Goal: Task Accomplishment & Management: Manage account settings

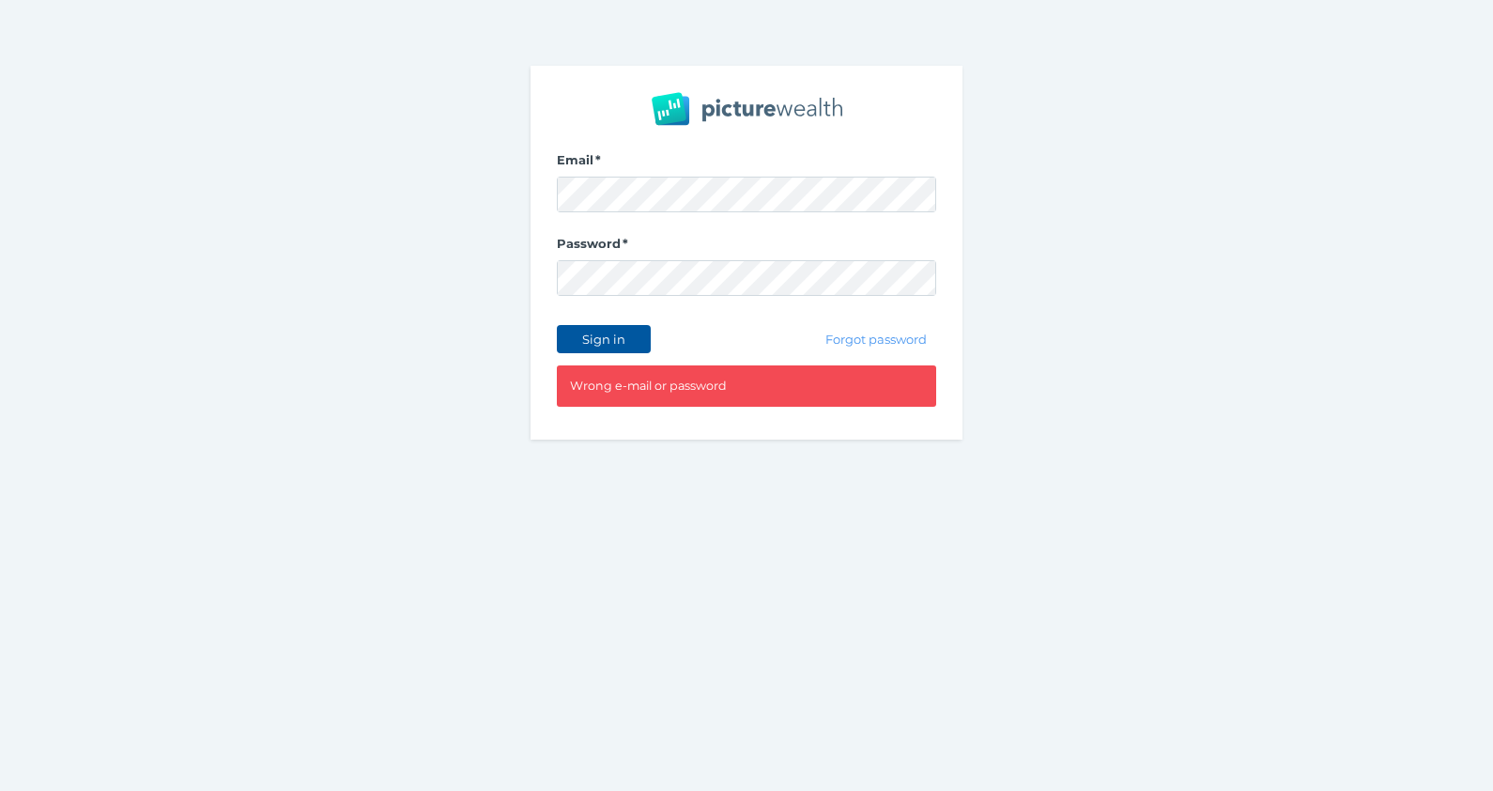
click at [632, 345] on span "Sign in" at bounding box center [603, 338] width 59 height 15
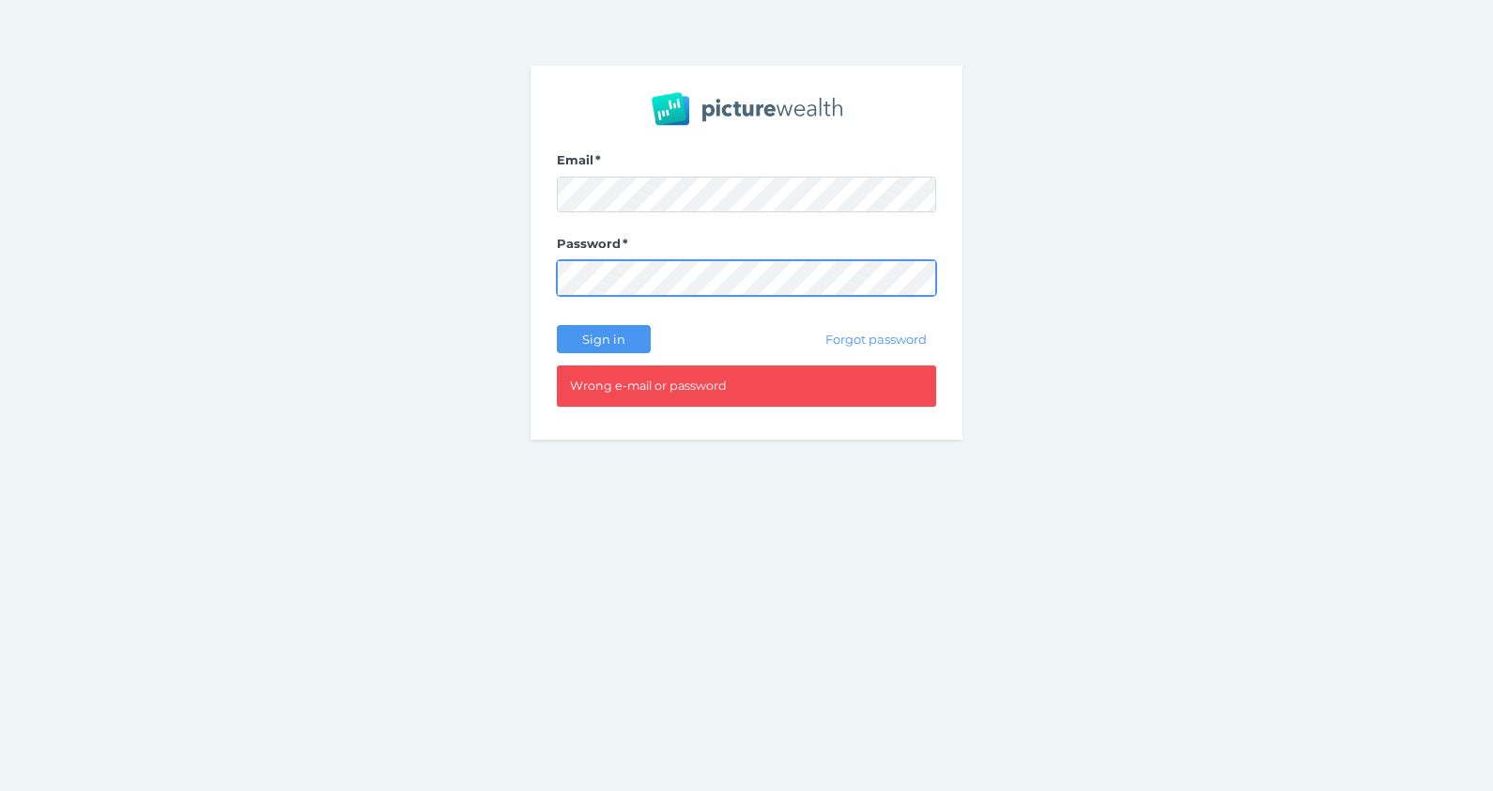
click at [424, 273] on div "Email Password Sign in Forgot password Wrong e-mail or password" at bounding box center [746, 252] width 1493 height 505
click at [557, 325] on button "Sign in" at bounding box center [604, 339] width 94 height 28
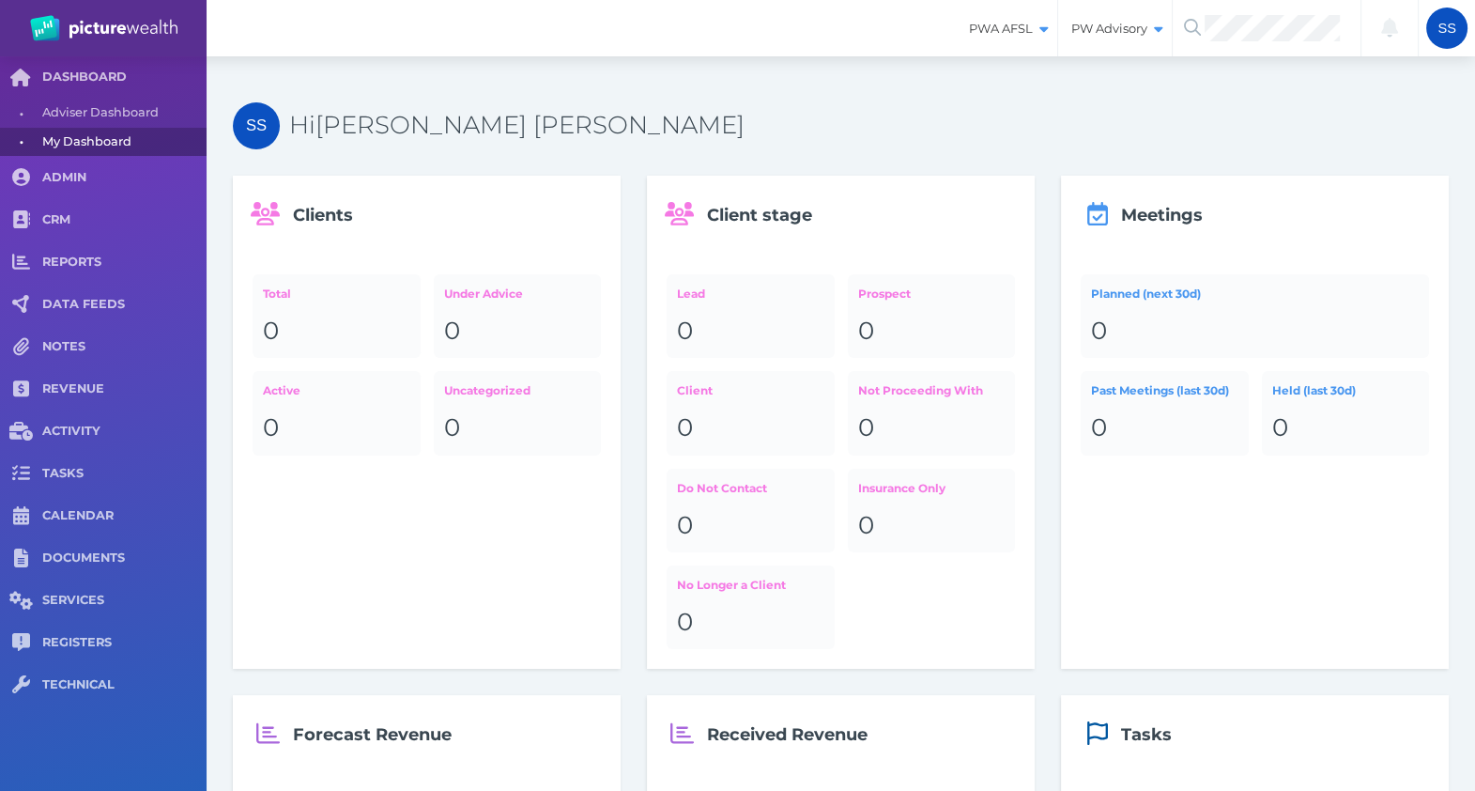
click at [981, 79] on div "SS Hi [PERSON_NAME] [PERSON_NAME] Clients Total 0 Under Advice 0 Active 0 Uncat…" at bounding box center [841, 638] width 1268 height 1165
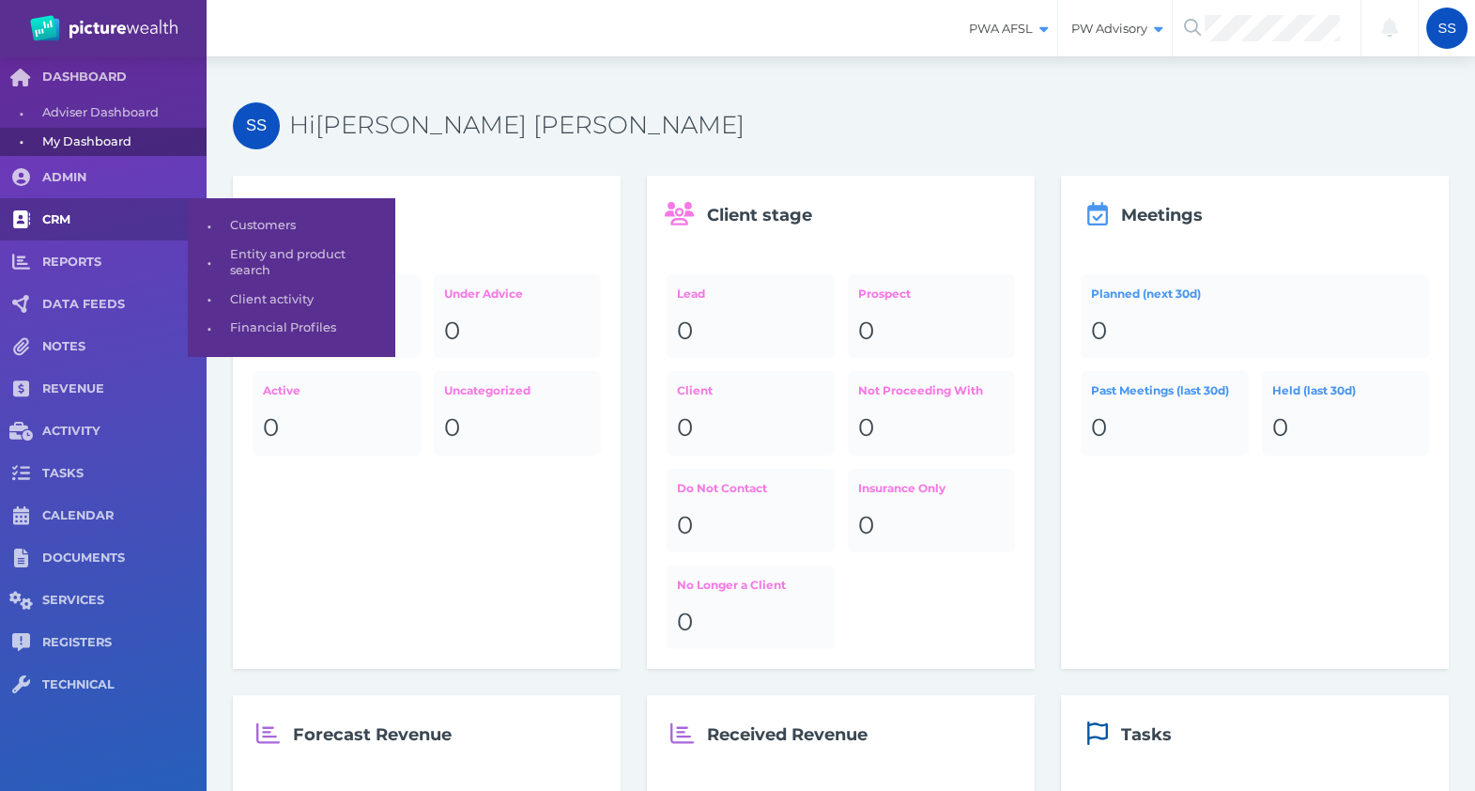
click at [78, 225] on span "CRM" at bounding box center [124, 220] width 164 height 16
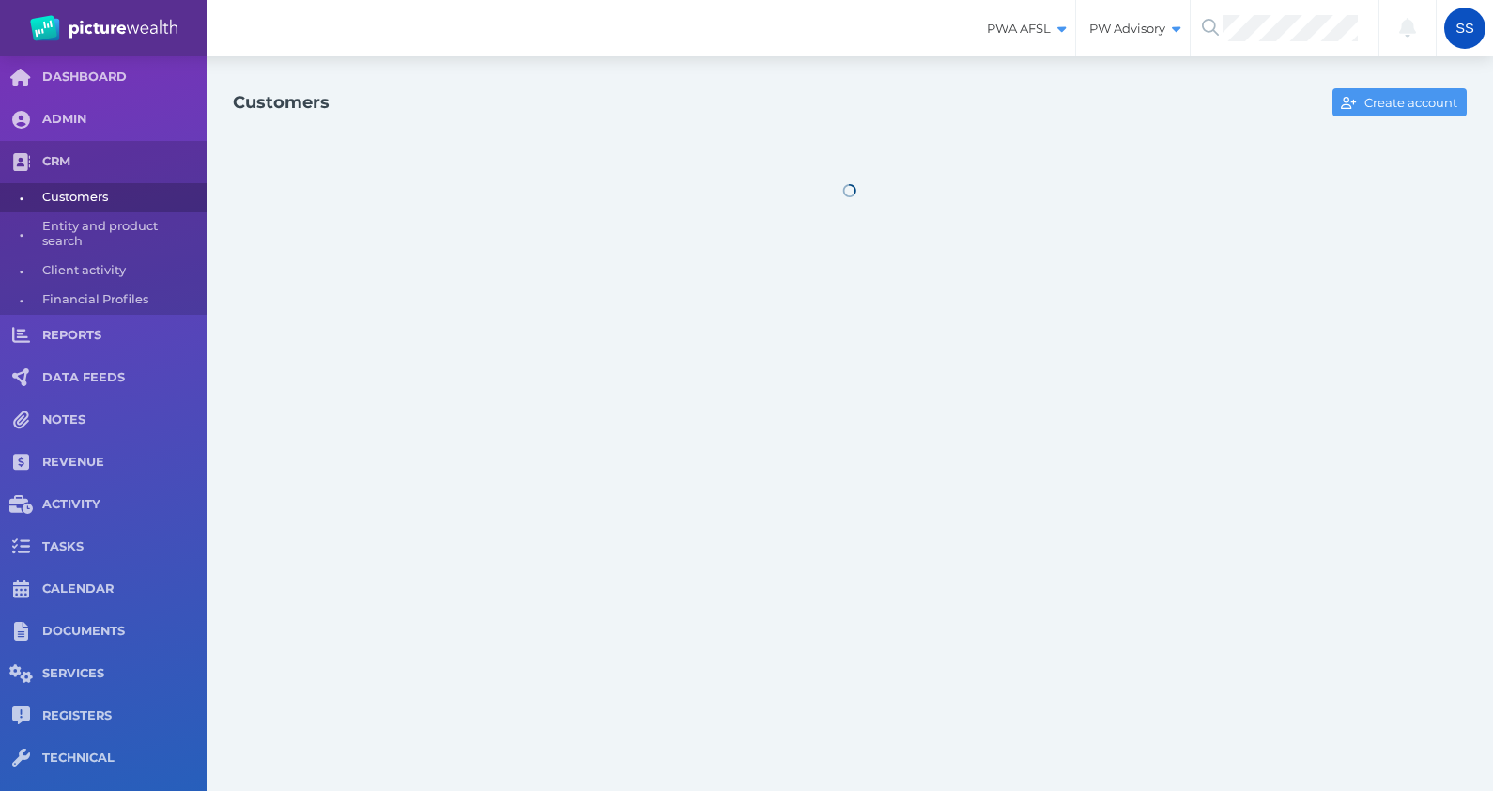
select select "25"
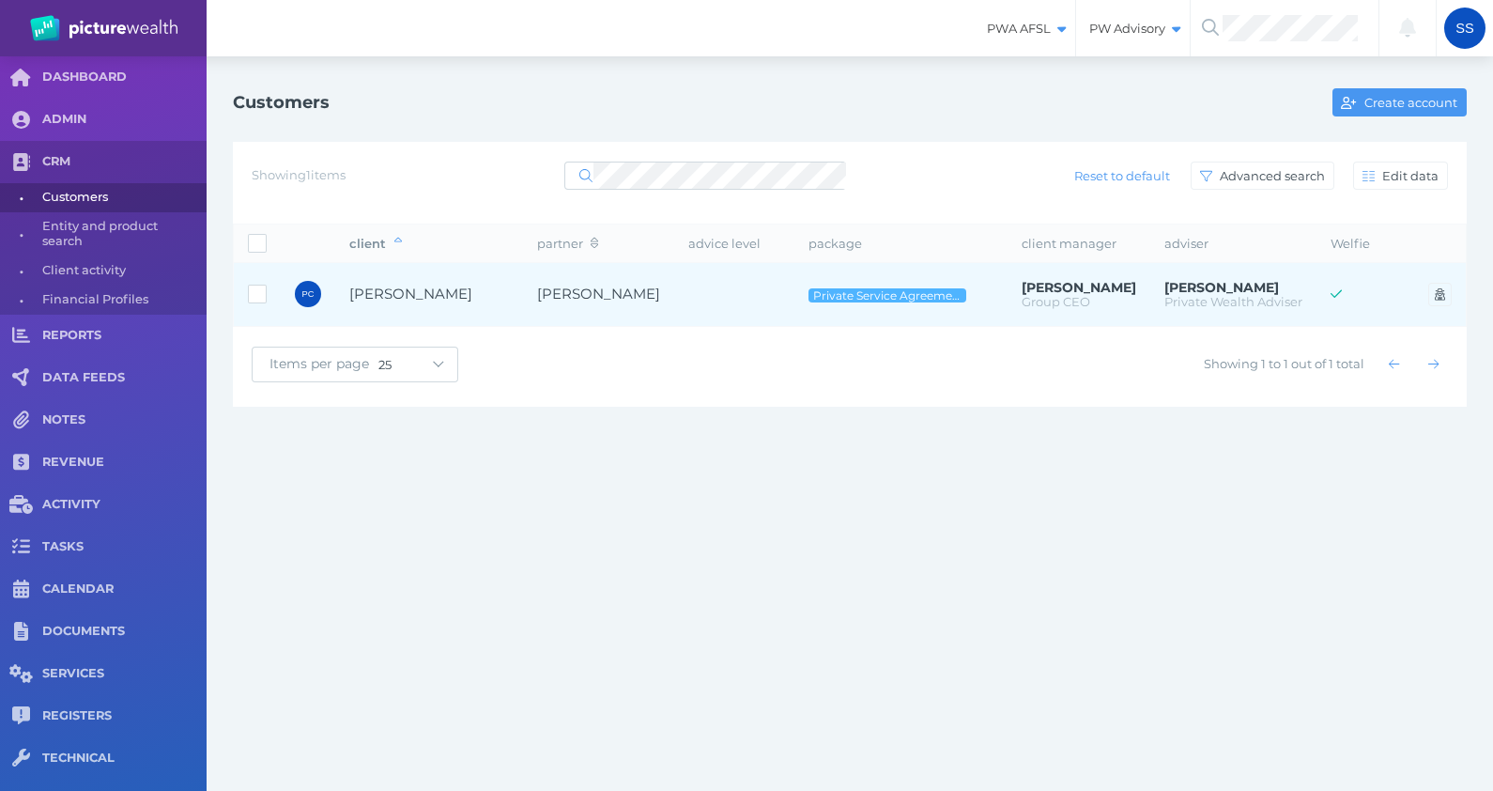
click at [423, 278] on td "[PERSON_NAME]" at bounding box center [429, 295] width 188 height 64
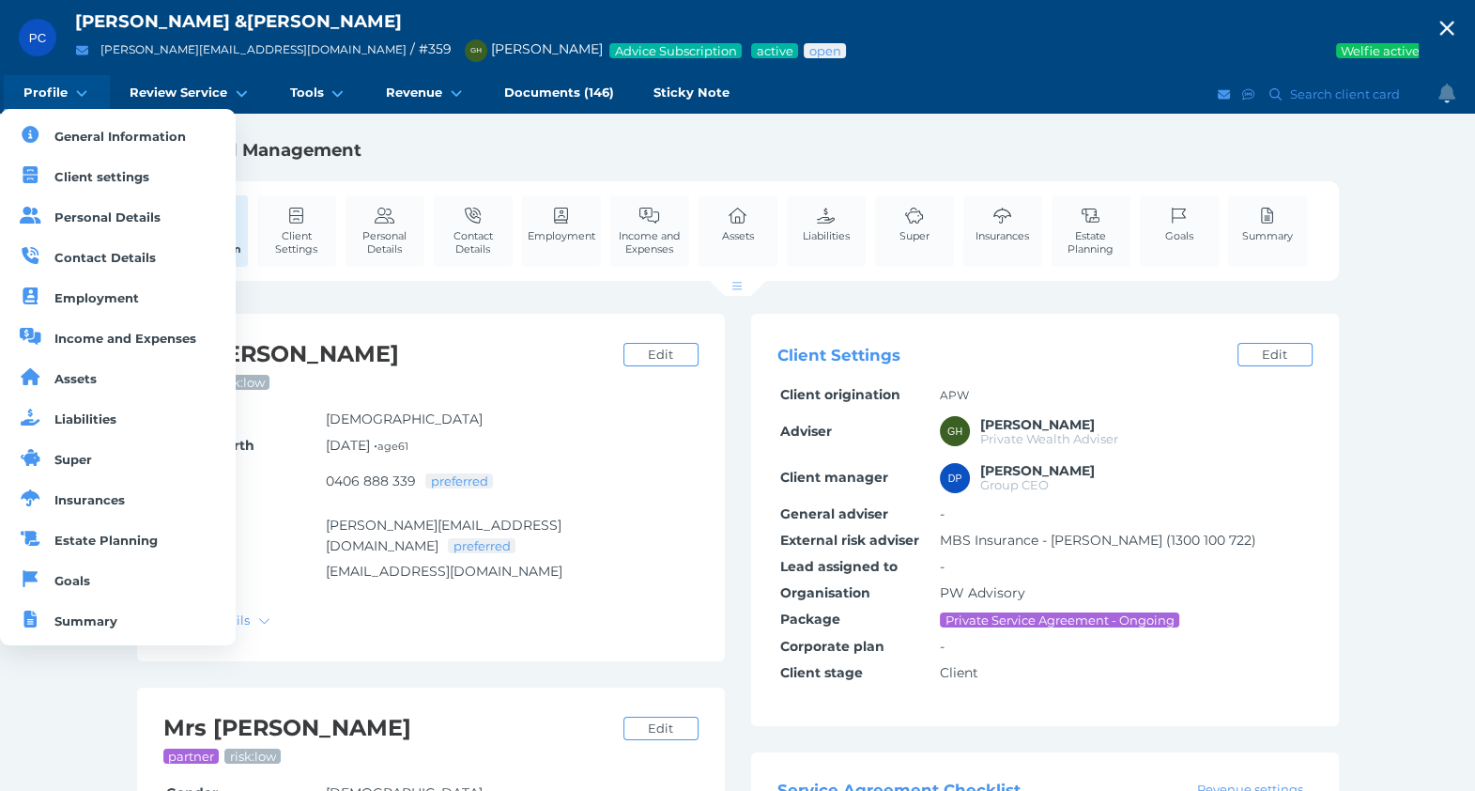
click at [84, 95] on icon at bounding box center [82, 93] width 18 height 14
click at [99, 494] on span "Insurances" at bounding box center [89, 499] width 70 height 15
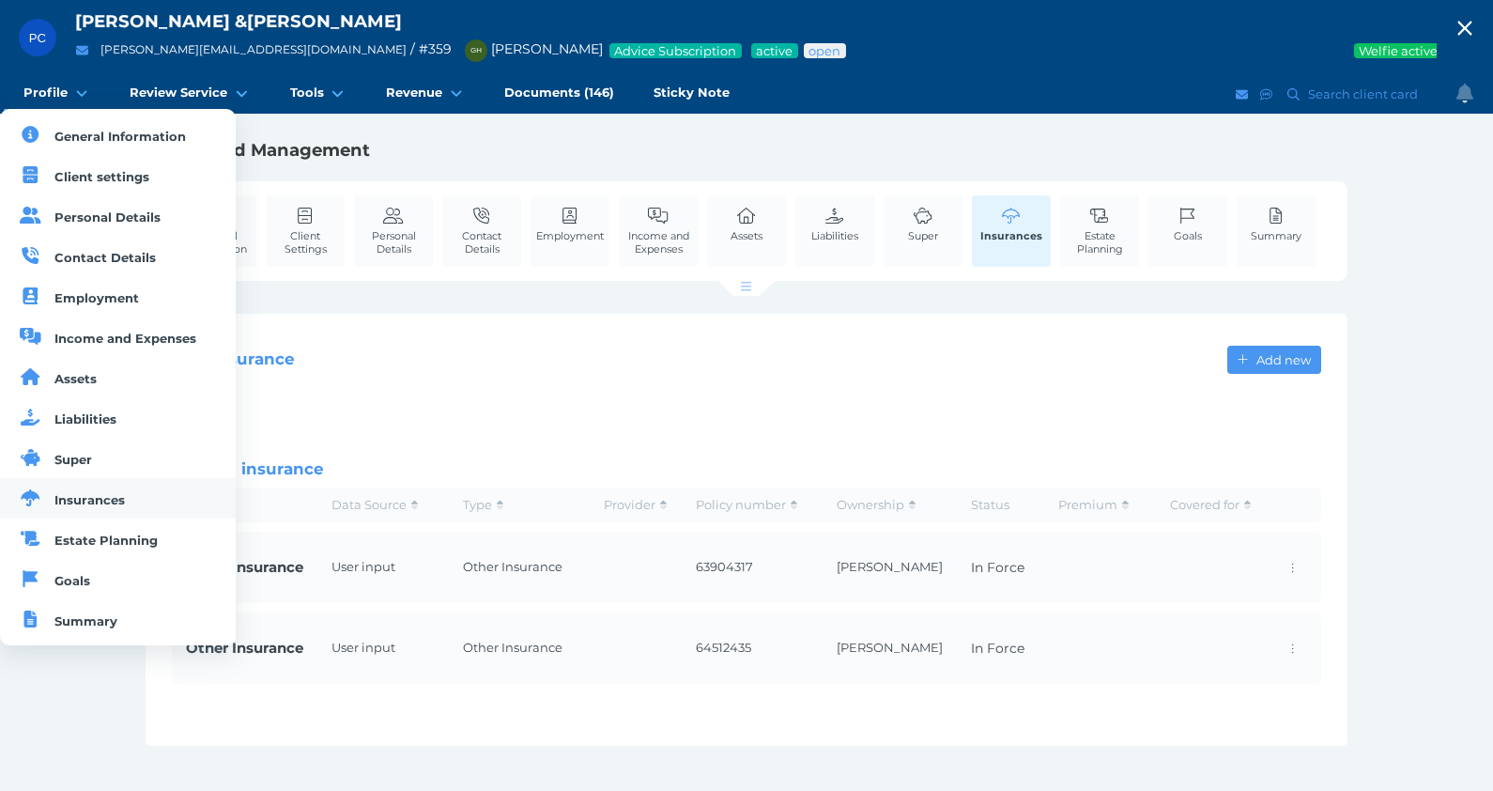
click at [99, 494] on span "Insurances" at bounding box center [89, 499] width 70 height 15
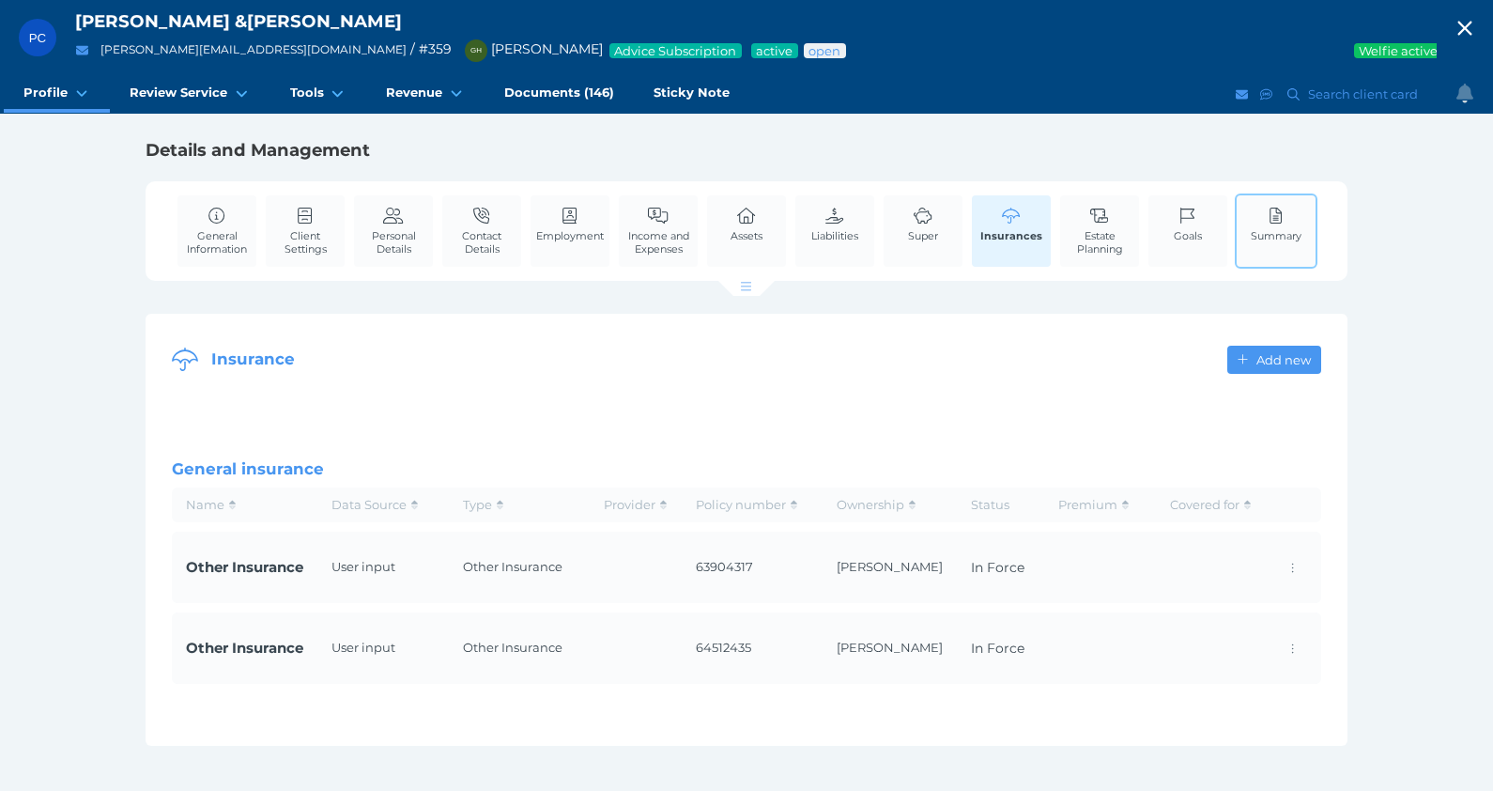
click at [1277, 235] on span "Summary" at bounding box center [1276, 235] width 51 height 13
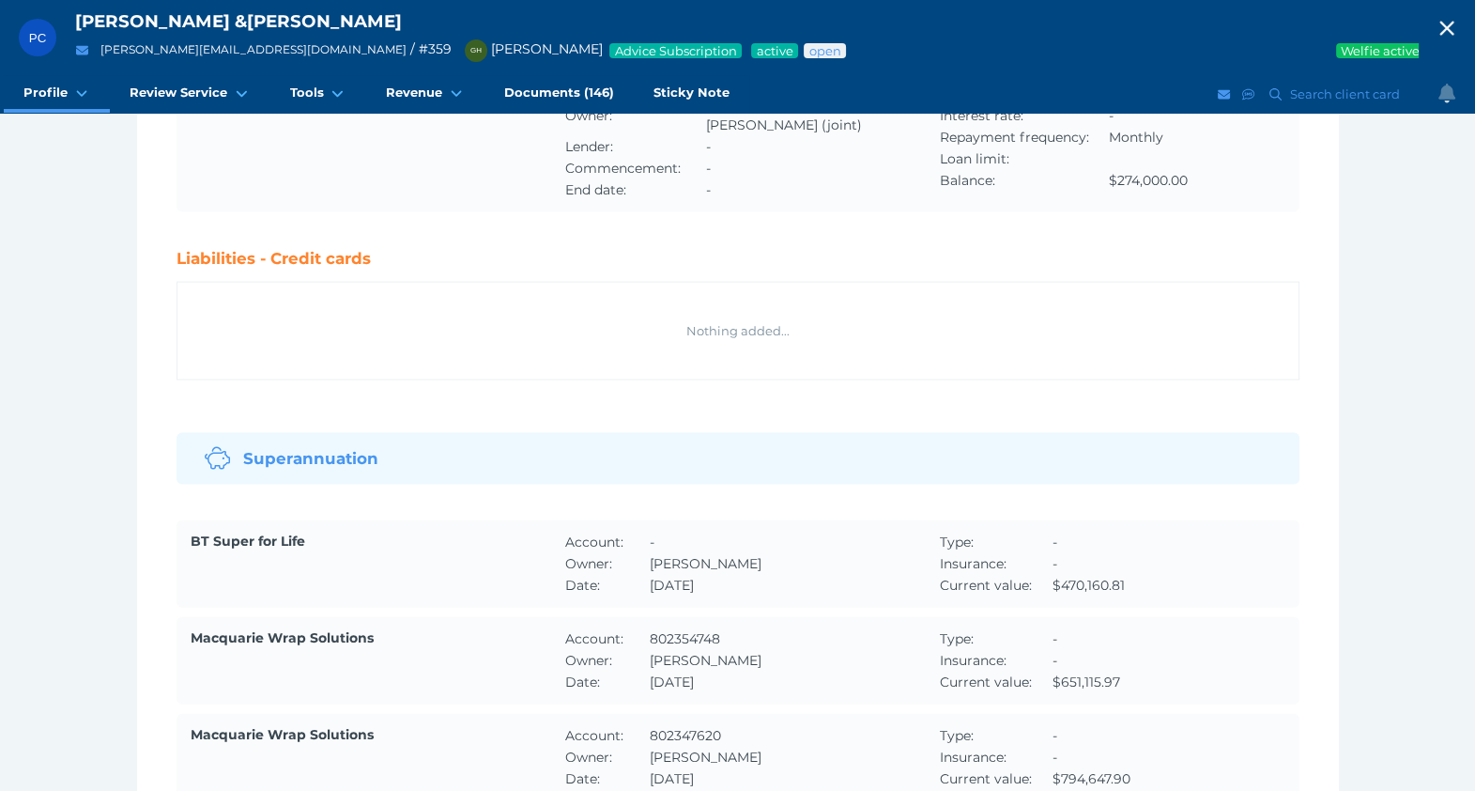
scroll to position [4974, 0]
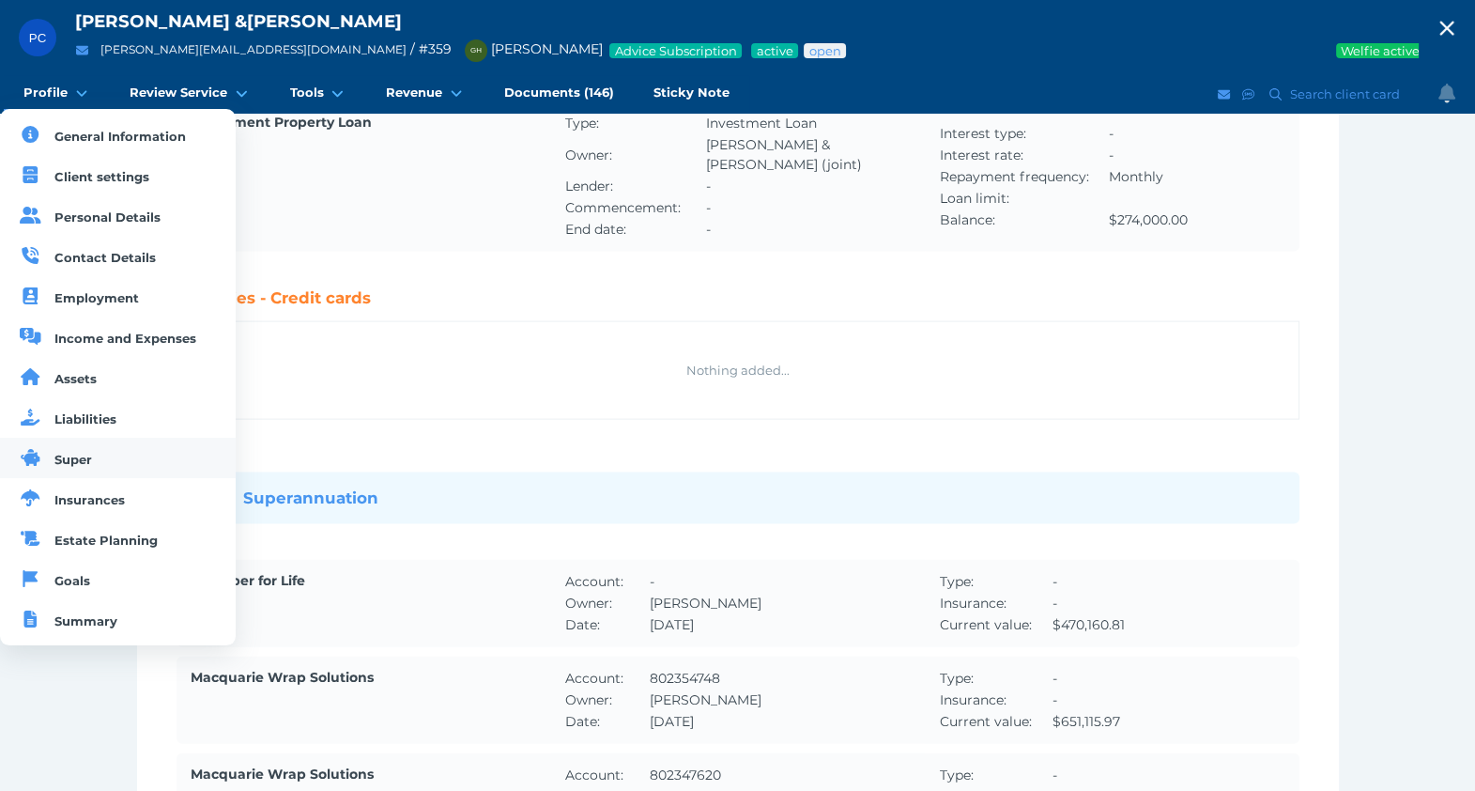
click at [100, 456] on link "Super" at bounding box center [118, 458] width 236 height 40
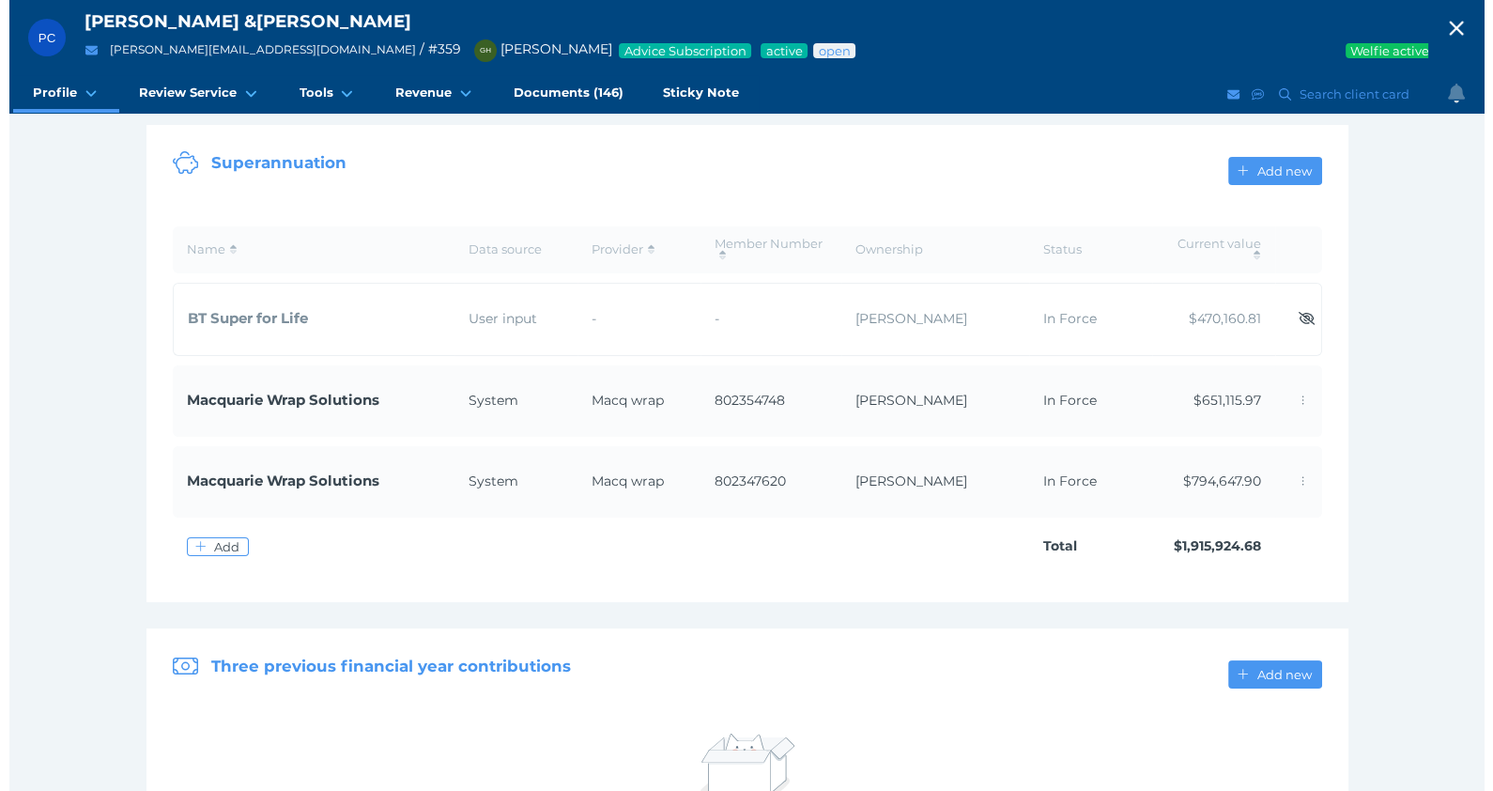
scroll to position [185, 0]
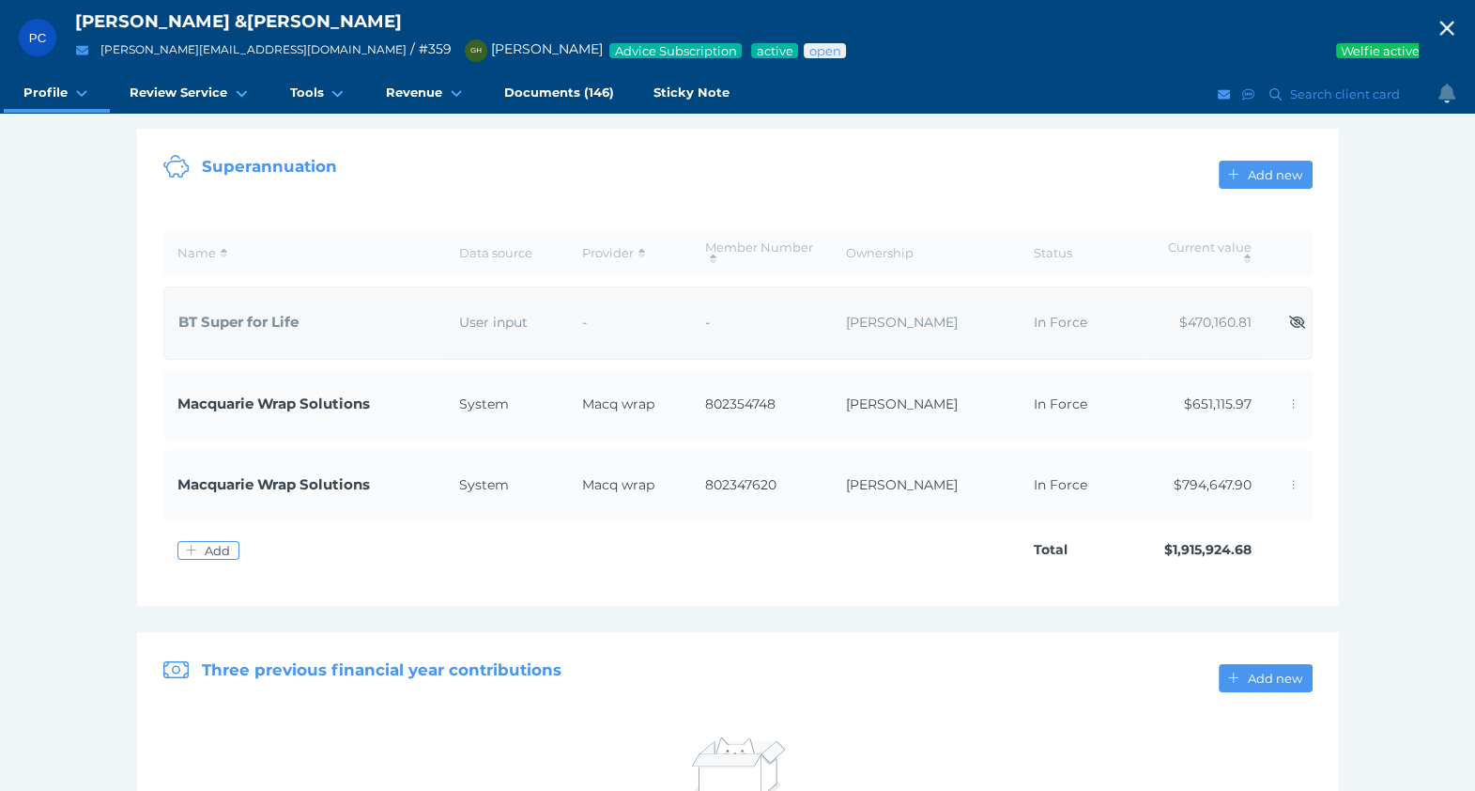
click at [1226, 315] on span "$470,160.81" at bounding box center [1215, 322] width 72 height 17
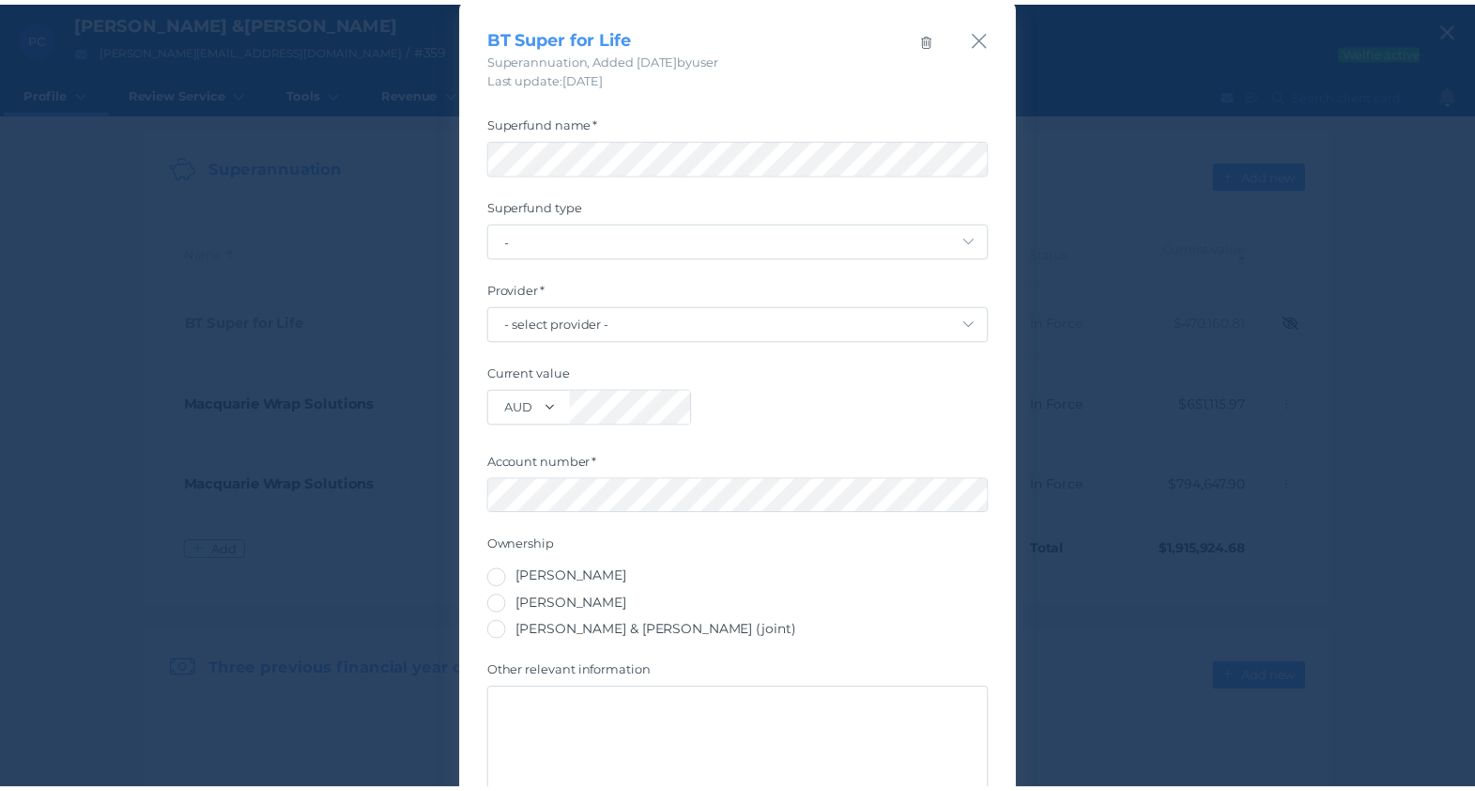
scroll to position [21, 0]
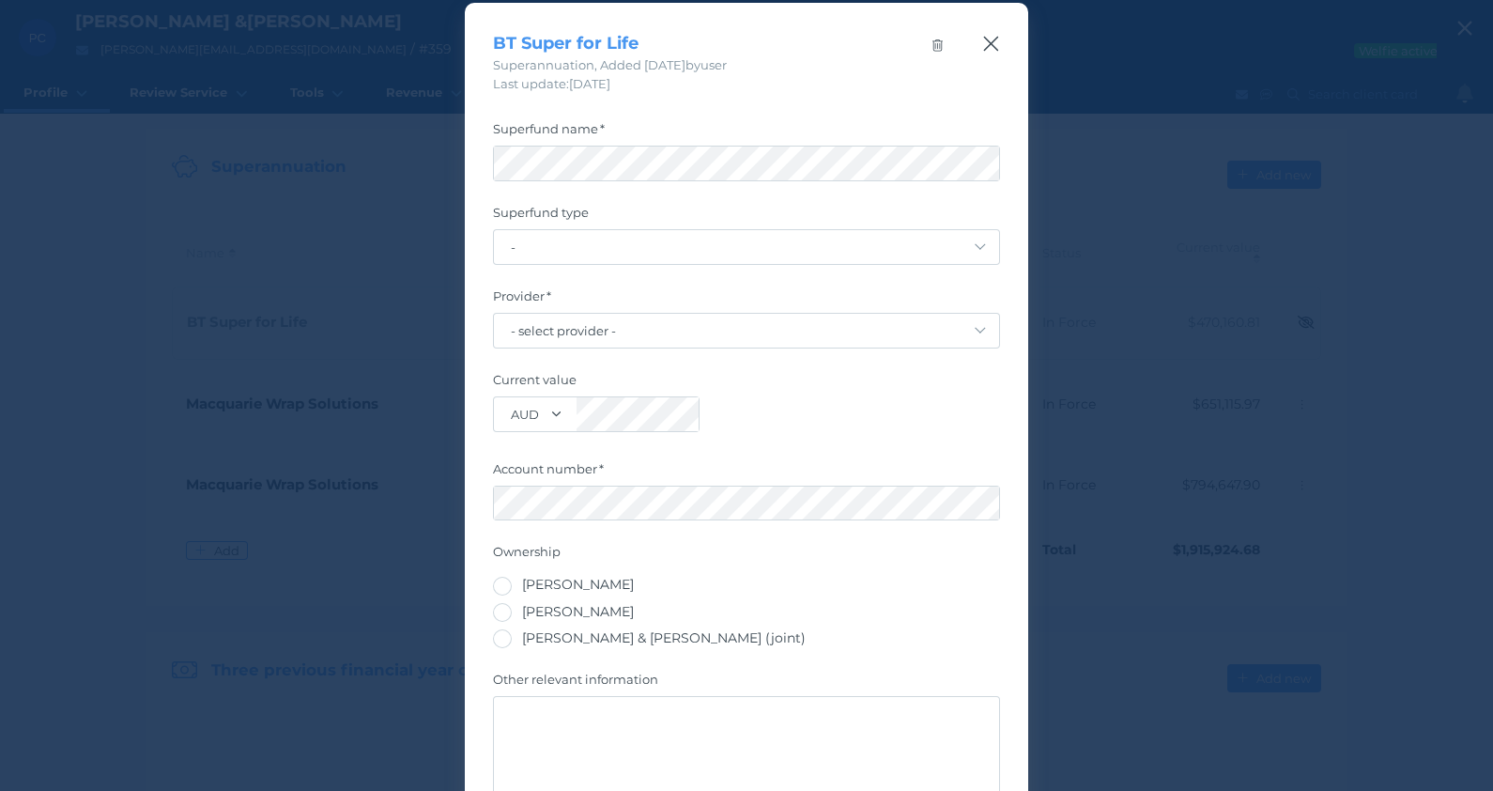
click at [982, 41] on icon "button" at bounding box center [991, 43] width 18 height 23
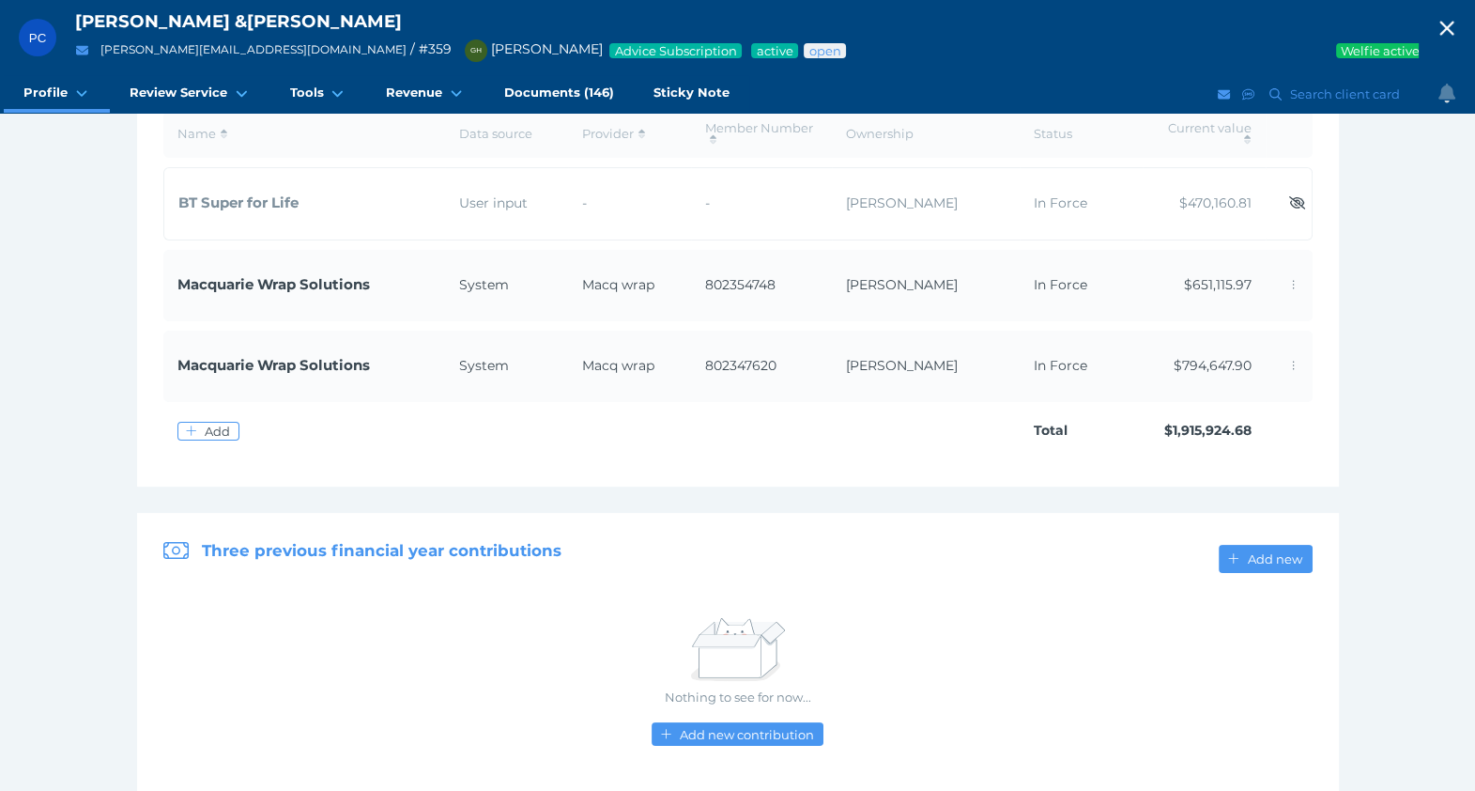
scroll to position [345, 0]
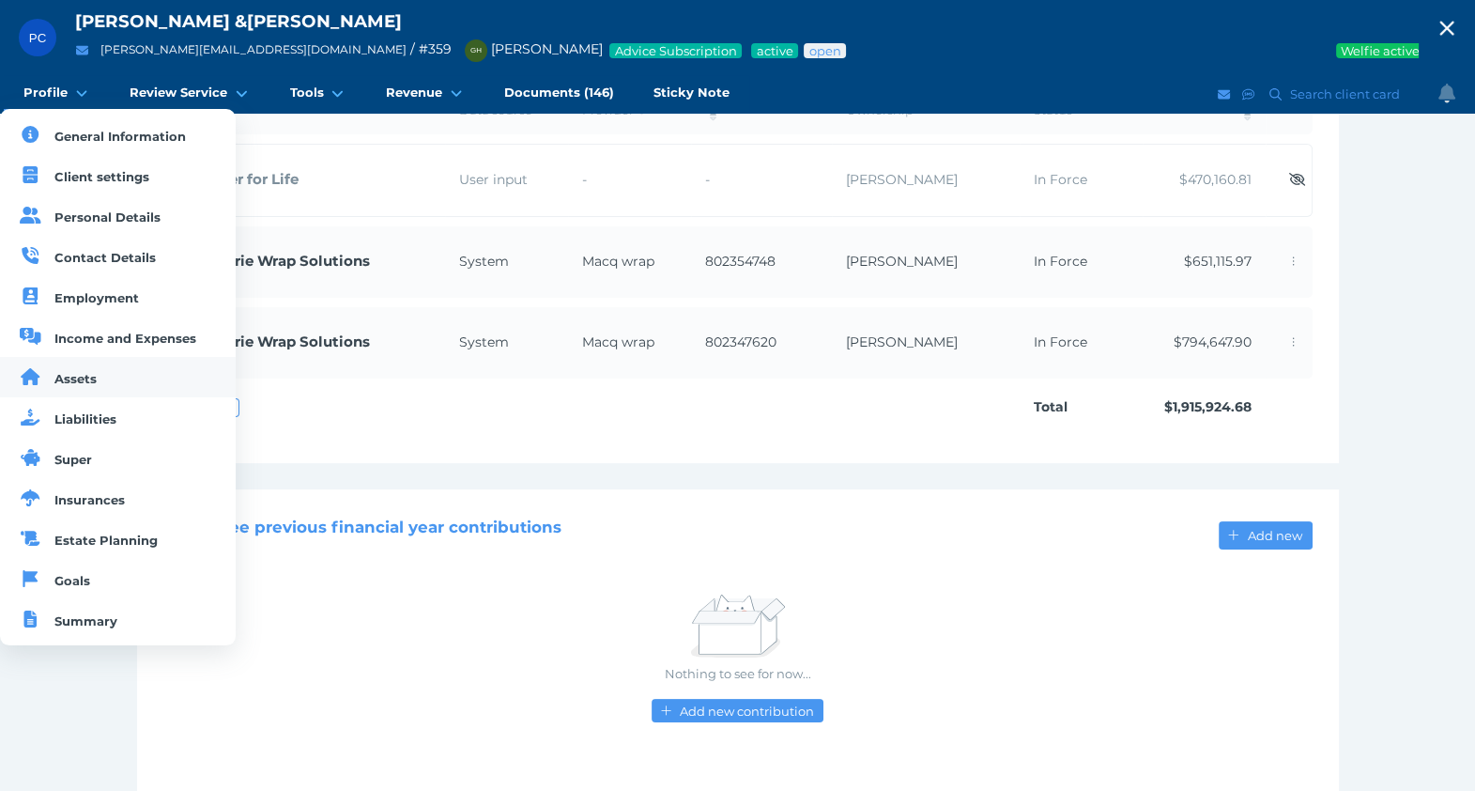
click at [89, 377] on span "Assets" at bounding box center [75, 378] width 42 height 15
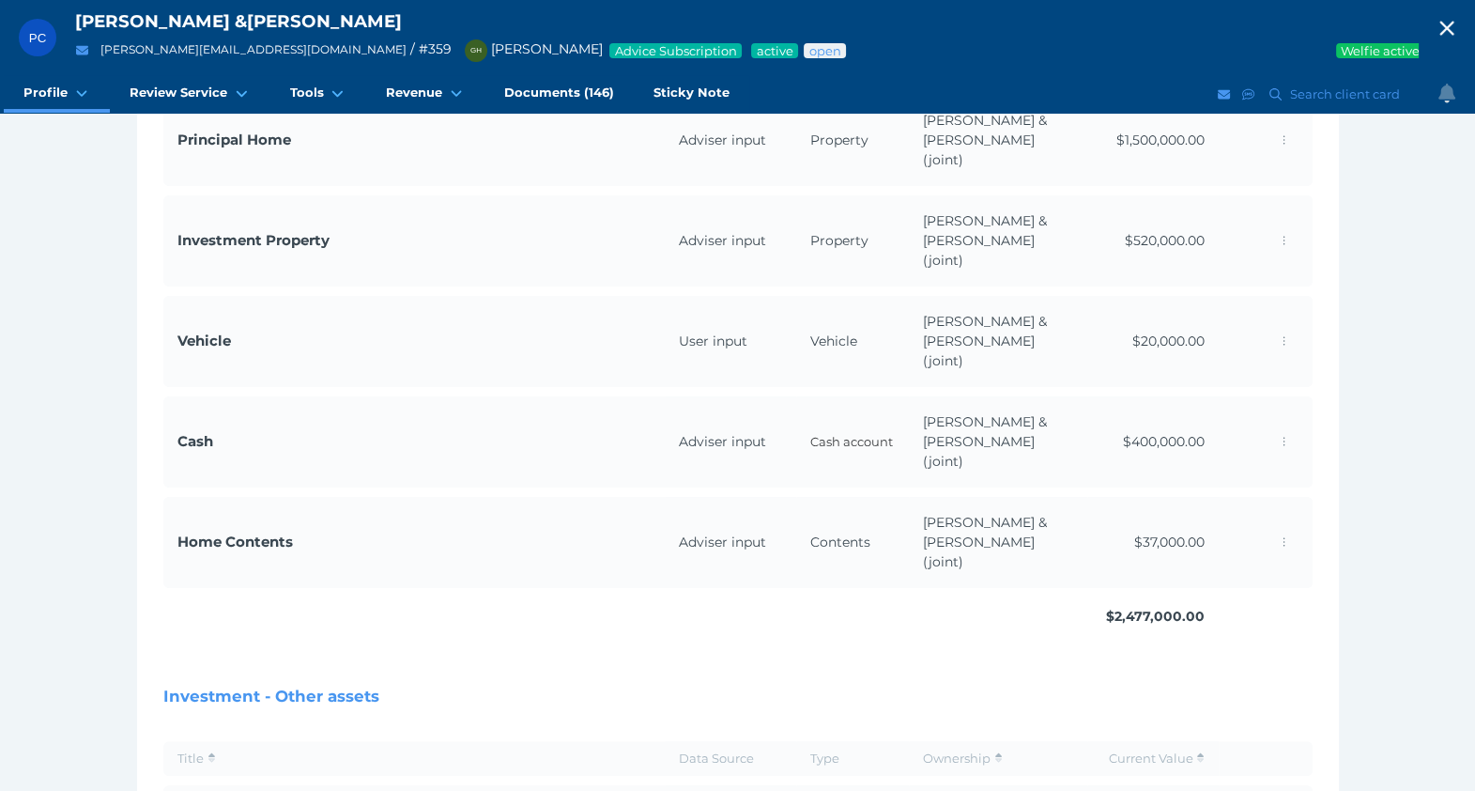
scroll to position [555, 0]
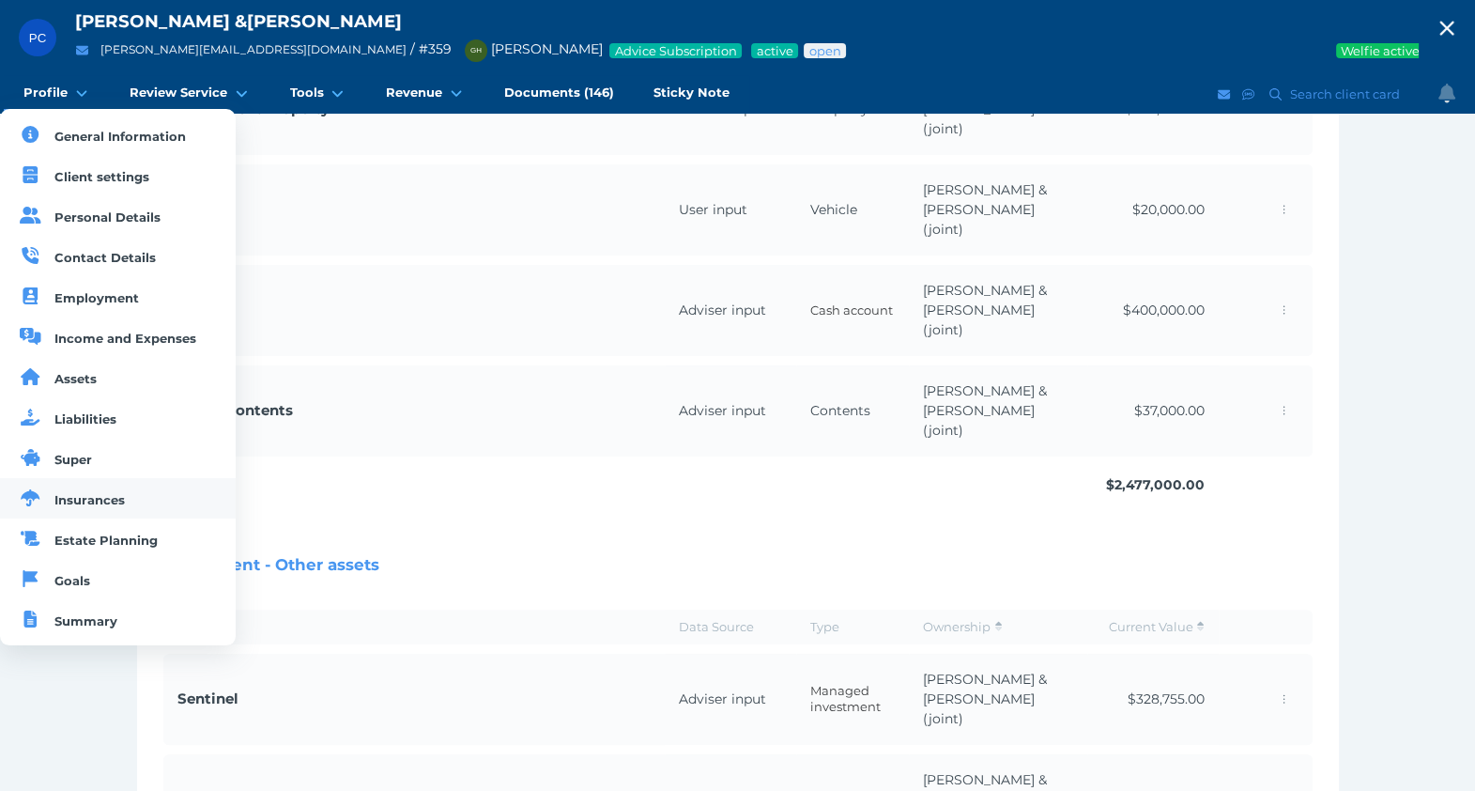
click at [89, 492] on span "Insurances" at bounding box center [89, 499] width 70 height 15
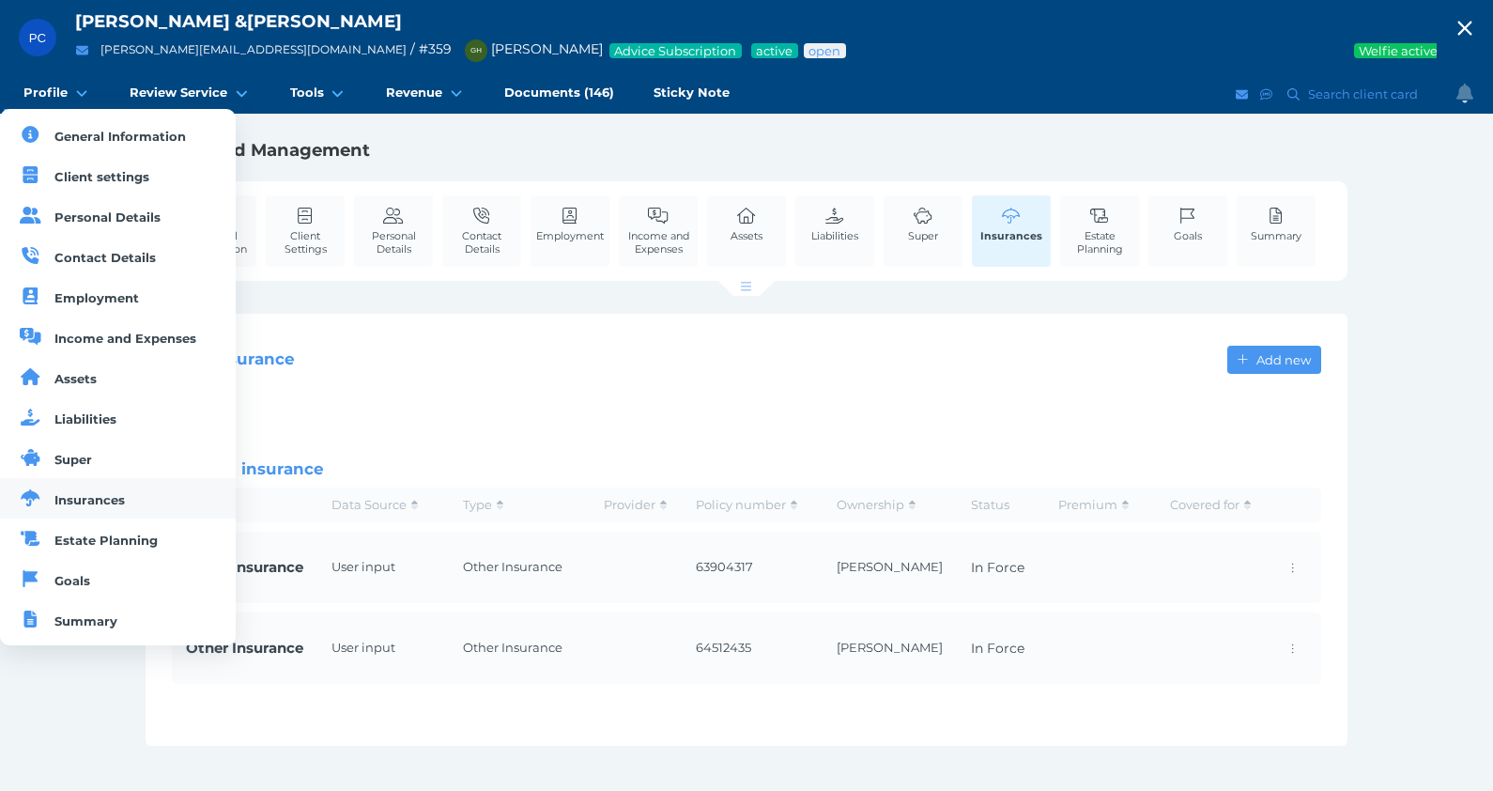
click at [89, 492] on span "Insurances" at bounding box center [89, 499] width 70 height 15
